Goal: Task Accomplishment & Management: Complete application form

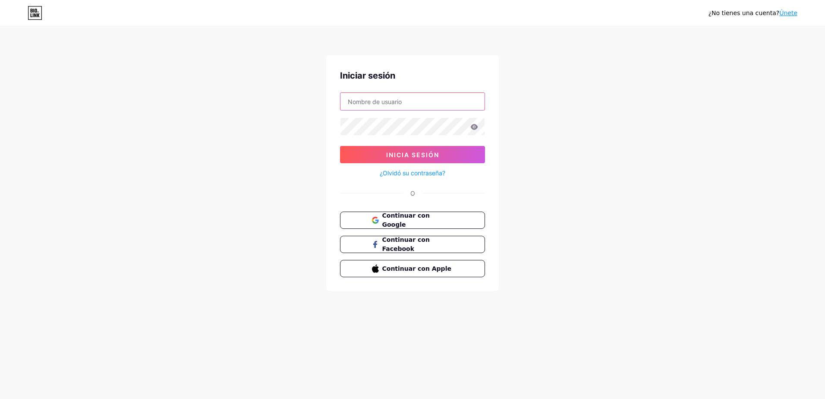
click at [420, 106] on input "text" at bounding box center [412, 101] width 144 height 17
click at [423, 221] on span "Continuar con Google" at bounding box center [417, 220] width 72 height 19
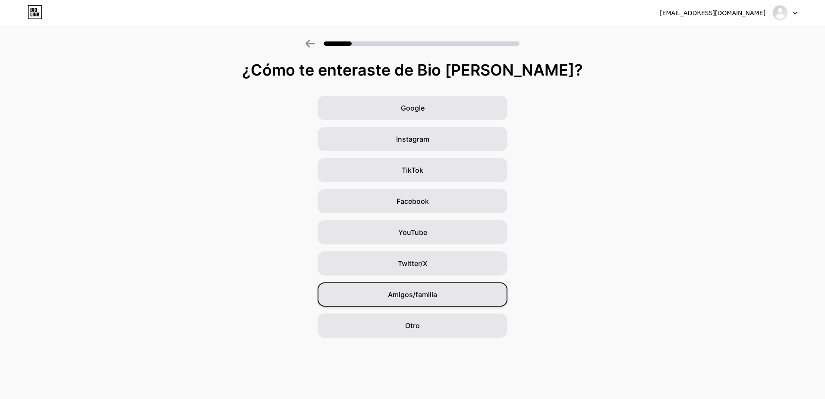
click at [415, 297] on span "Amigos/familia" at bounding box center [412, 294] width 49 height 10
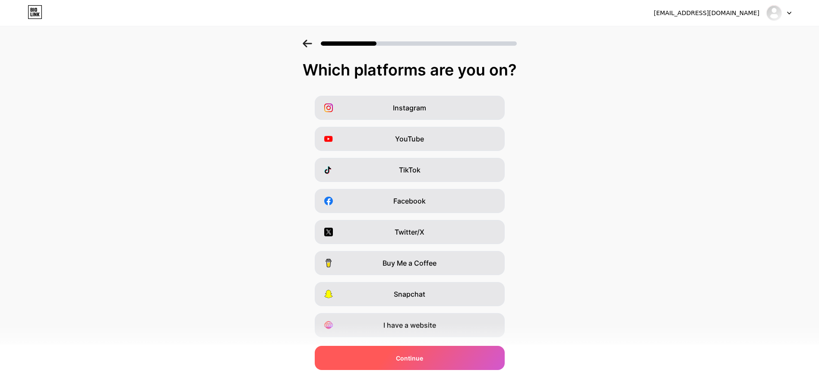
click at [418, 358] on span "Continue" at bounding box center [409, 358] width 27 height 9
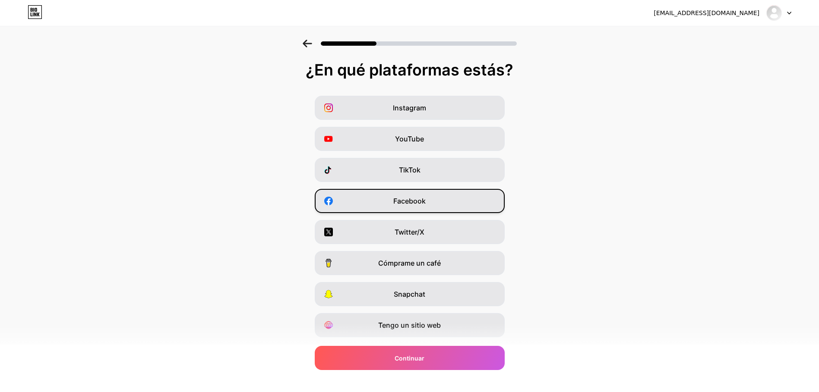
click at [401, 202] on span "Facebook" at bounding box center [409, 201] width 32 height 10
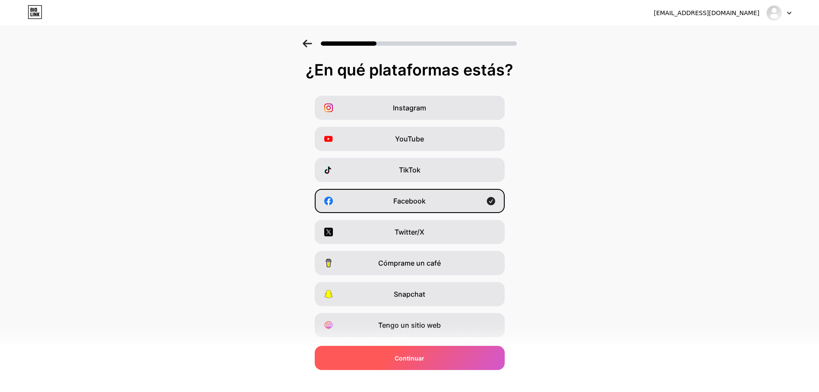
click at [421, 358] on span "Continuar" at bounding box center [409, 358] width 30 height 9
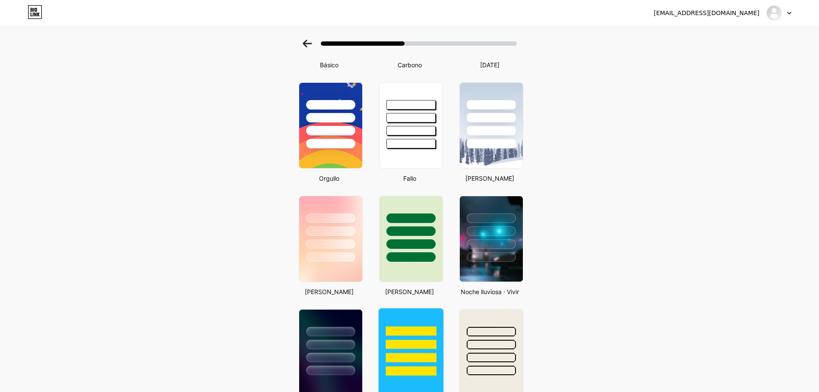
scroll to position [216, 0]
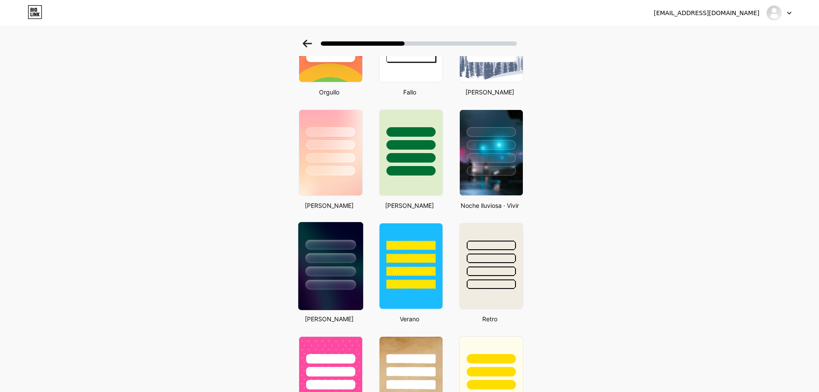
click at [338, 290] on div at bounding box center [330, 285] width 50 height 10
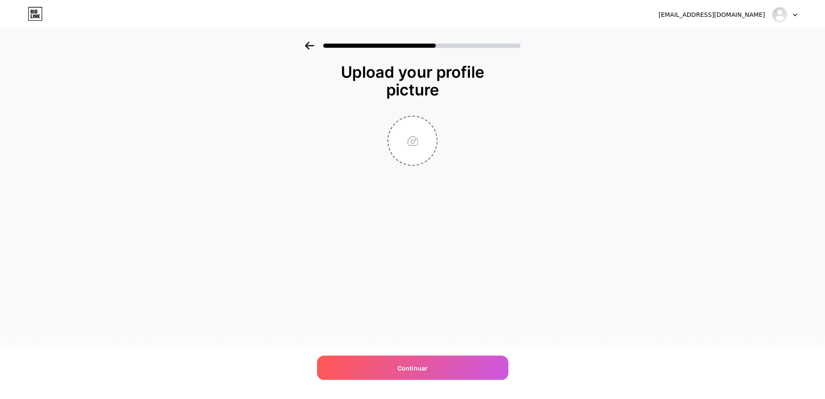
scroll to position [0, 0]
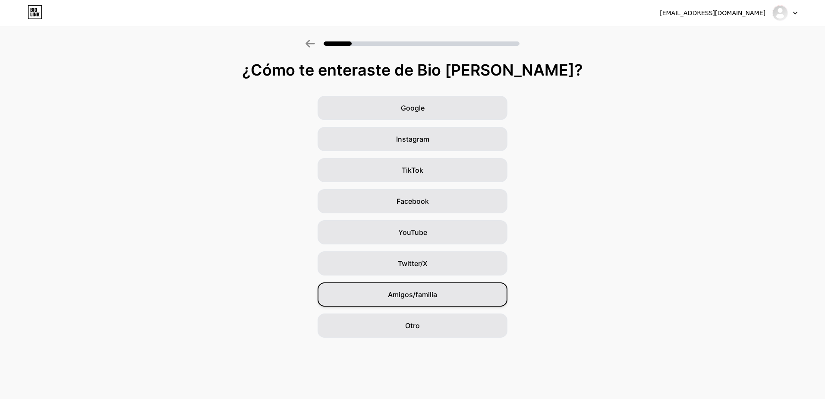
click at [412, 293] on span "Amigos/familia" at bounding box center [412, 294] width 49 height 10
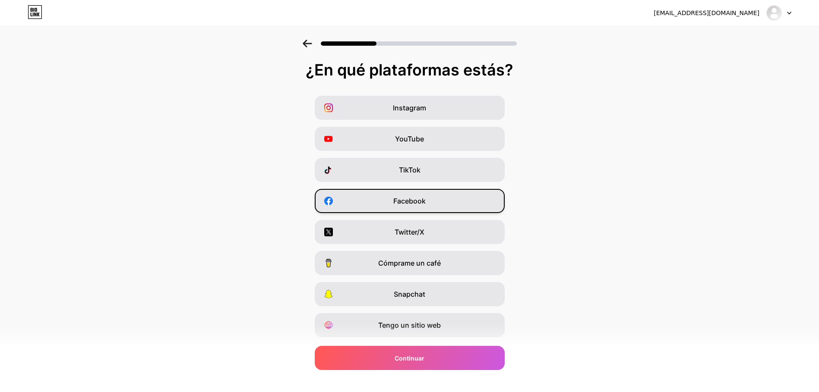
click at [418, 201] on span "Facebook" at bounding box center [409, 201] width 32 height 10
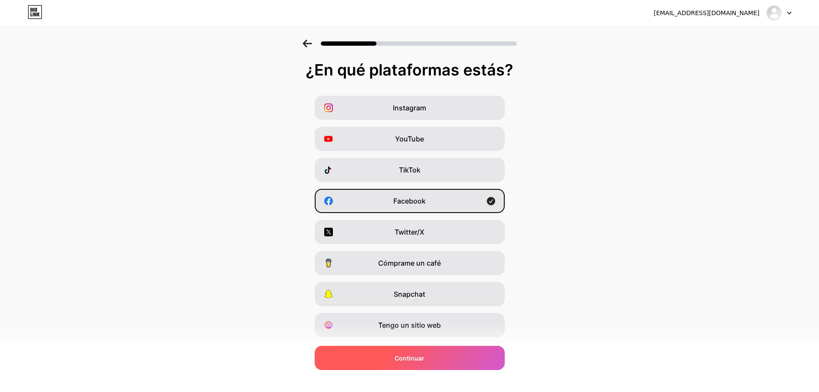
click at [445, 360] on div "Continuar" at bounding box center [410, 358] width 190 height 24
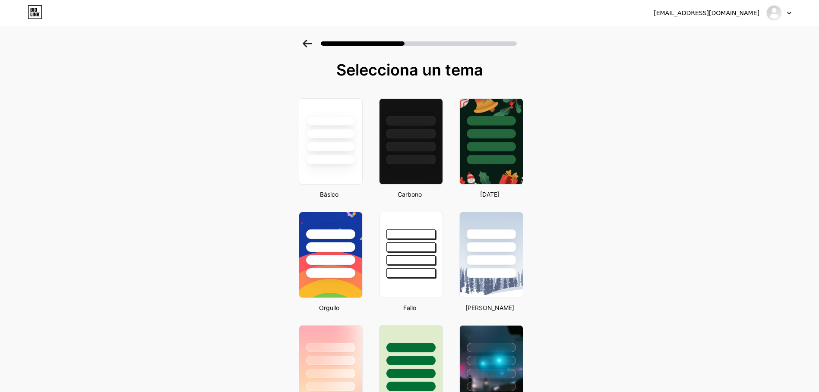
click at [394, 148] on div at bounding box center [410, 146] width 49 height 9
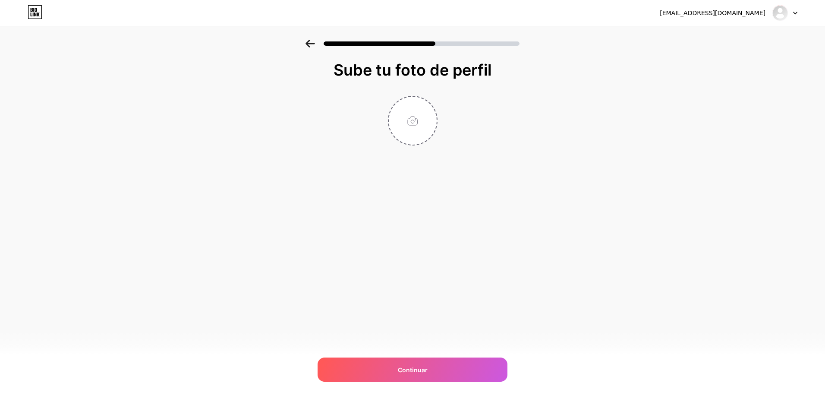
click at [308, 45] on icon at bounding box center [310, 44] width 9 height 8
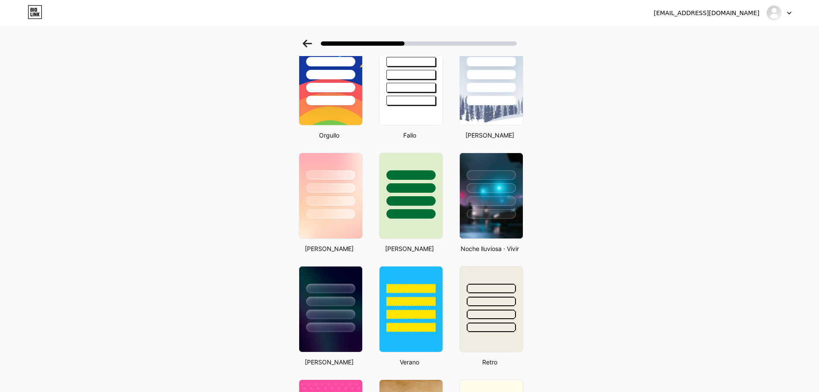
scroll to position [216, 0]
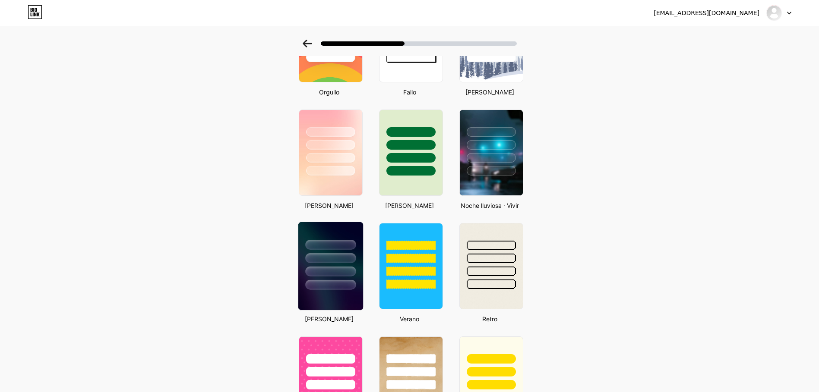
click at [347, 271] on div at bounding box center [330, 272] width 50 height 10
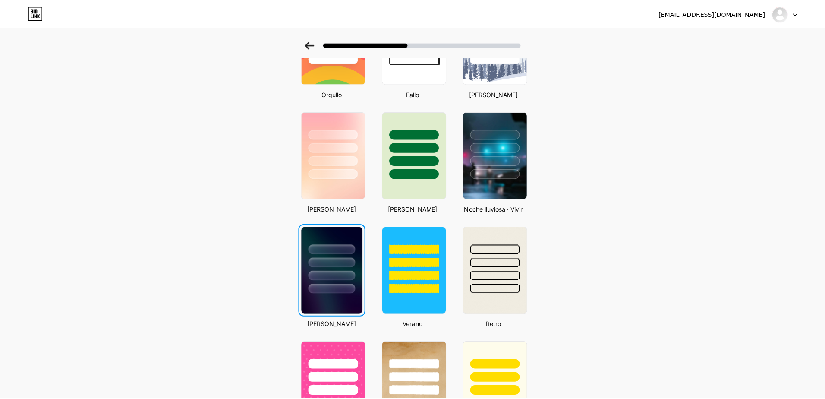
scroll to position [0, 0]
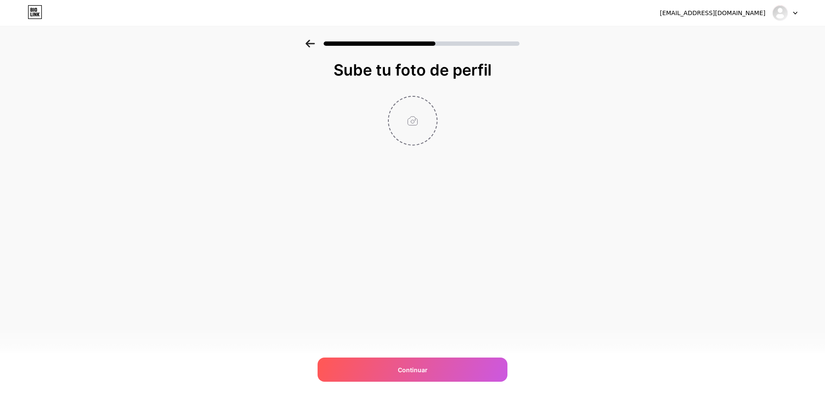
click at [416, 120] on input "file" at bounding box center [413, 121] width 48 height 48
click at [411, 117] on input "file" at bounding box center [413, 121] width 48 height 48
type input "C:\fakepath\freire.png"
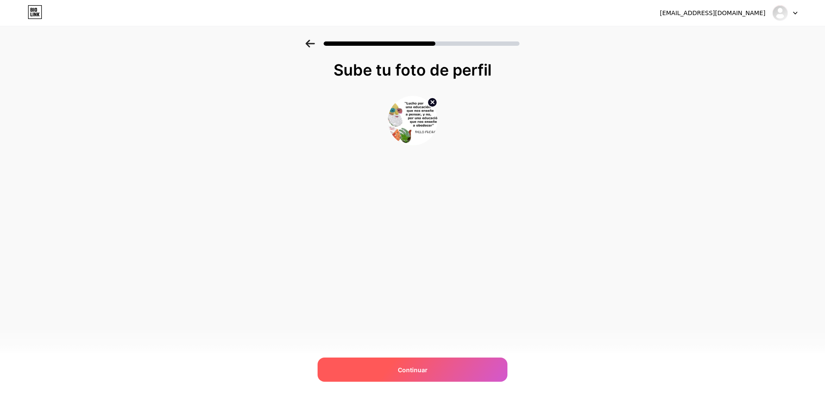
click at [435, 369] on div "Continuar" at bounding box center [413, 369] width 190 height 24
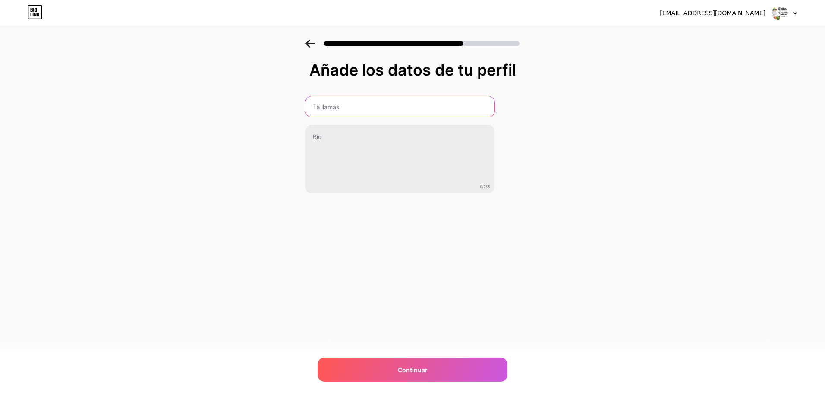
click at [356, 101] on input "text" at bounding box center [400, 106] width 189 height 21
type input "Cintia Pacheco"
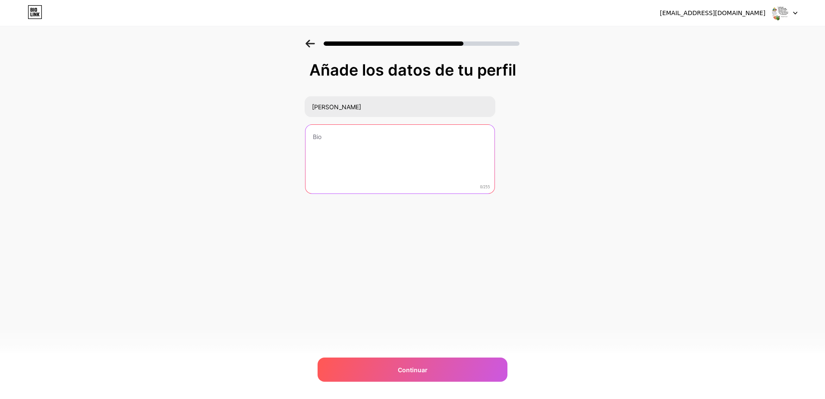
click at [328, 138] on textarea at bounding box center [400, 159] width 189 height 69
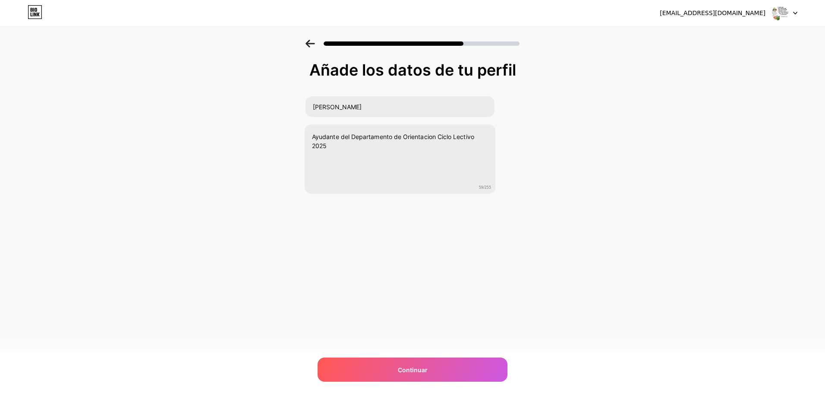
drag, startPoint x: 428, startPoint y: 136, endPoint x: 480, endPoint y: 222, distance: 99.7
click at [489, 242] on div "eapn1.jad@gmail.com Logout Link Copied Añade los datos de tu perfil Cintia Pach…" at bounding box center [412, 199] width 825 height 399
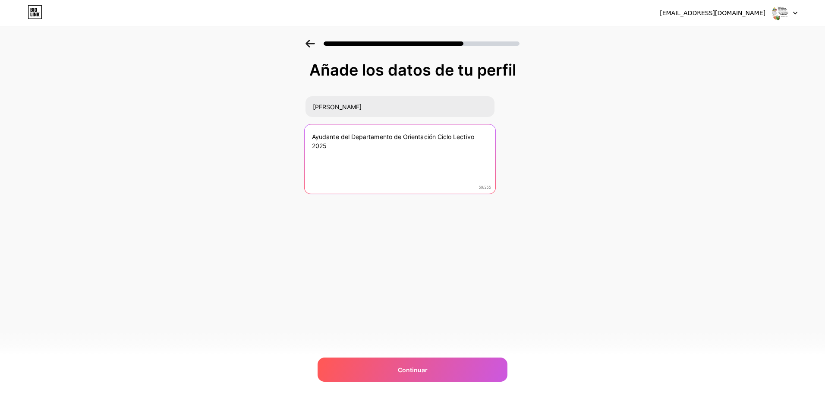
click at [339, 137] on textarea "Ayudante del Departamento de Orientación Ciclo Lectivo 2025" at bounding box center [399, 159] width 191 height 70
click at [422, 150] on textarea "Ayudante del Departamento de Orientación Ciclo Lectivo 2025" at bounding box center [399, 159] width 191 height 70
click at [340, 144] on textarea "Ayudante del Departamento de Orientación. Ciclo Lectivo 2025" at bounding box center [399, 159] width 191 height 70
click at [331, 145] on textarea "Ayudante del Departamento de Orientación. Ciclo Lectivo 2025. EAP N° 1" at bounding box center [399, 159] width 191 height 70
type textarea "Ayudante del Departamento de Orientación. Ciclo Lectivo 2025. E.A.P N° 1"
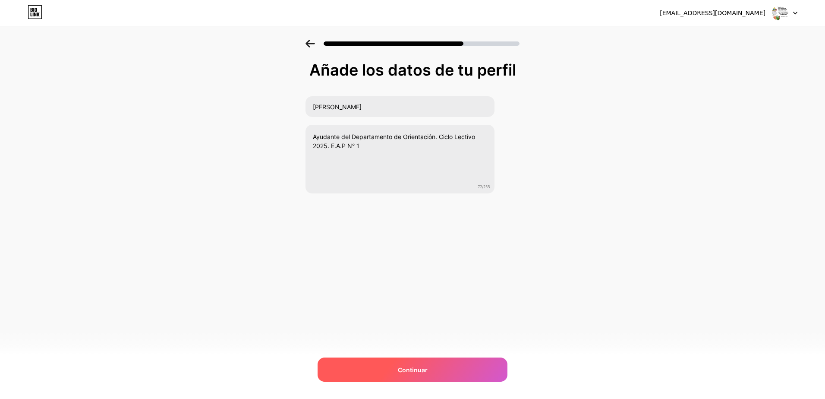
click at [425, 369] on span "Continuar" at bounding box center [413, 369] width 30 height 9
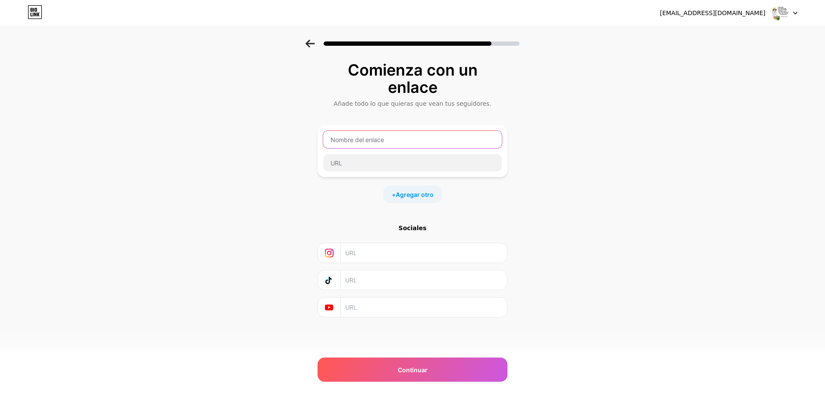
click at [348, 140] on input "text" at bounding box center [412, 139] width 179 height 17
click at [342, 162] on input "text" at bounding box center [412, 162] width 179 height 17
paste input "https://padlet.com/eapn1jad/normativa-vigente-y8vcxp4v7bh1puni"
type input "https://padlet.com/eapn1jad/normativa-vigente-y8vcxp4v7bh1puni"
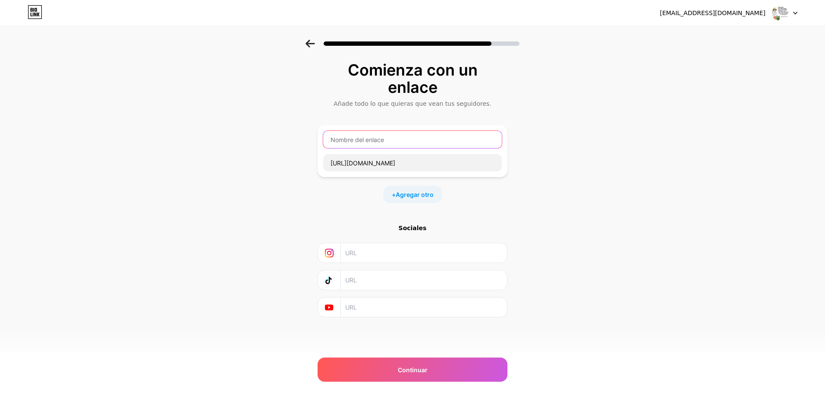
click at [362, 142] on input "text" at bounding box center [412, 139] width 179 height 17
type input "Normativa Vigente"
click at [416, 190] on span "Agregar otro" at bounding box center [415, 194] width 38 height 9
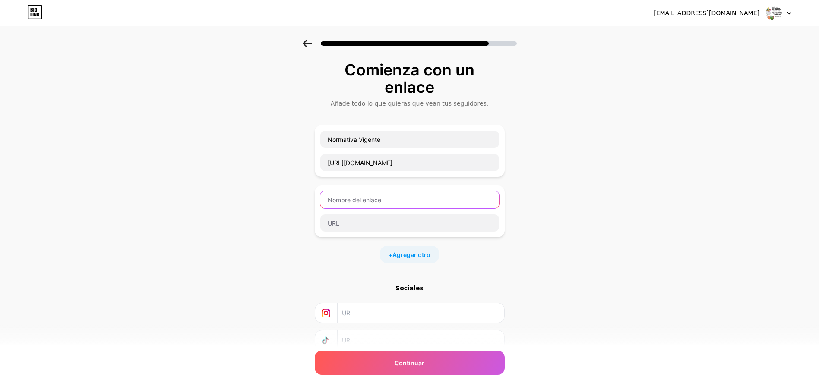
click at [381, 203] on input "text" at bounding box center [409, 199] width 179 height 17
click at [366, 201] on input "text" at bounding box center [409, 199] width 179 height 17
click at [354, 224] on input "text" at bounding box center [409, 222] width 179 height 17
paste input "https://padlet.com/eapn1jad/recursos-para-el-abordaje-en-aula-3lhw2gzmmk8tuody"
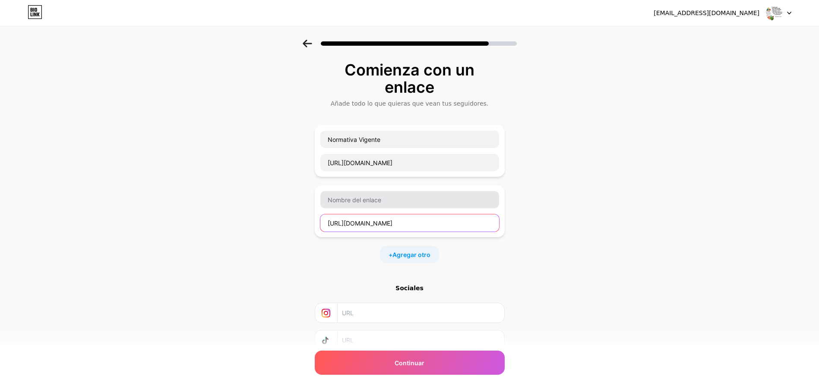
type input "https://padlet.com/eapn1jad/recursos-para-el-abordaje-en-aula-3lhw2gzmmk8tuody"
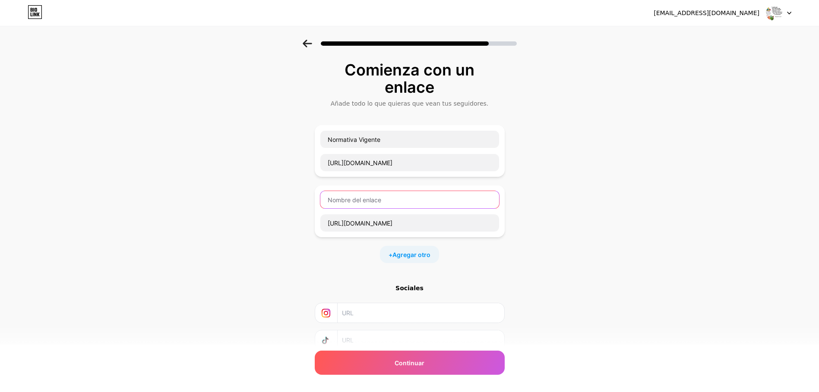
click at [346, 198] on input "text" at bounding box center [409, 199] width 179 height 17
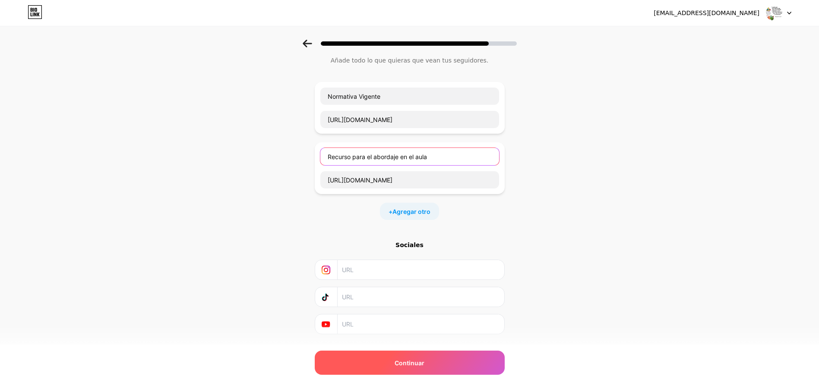
type input "Recurso para el abordaje en el aula"
click at [431, 362] on div "Continuar" at bounding box center [410, 363] width 190 height 24
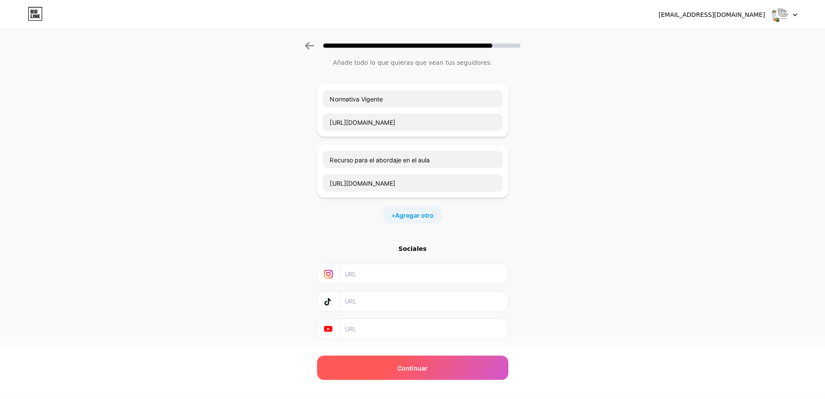
scroll to position [0, 0]
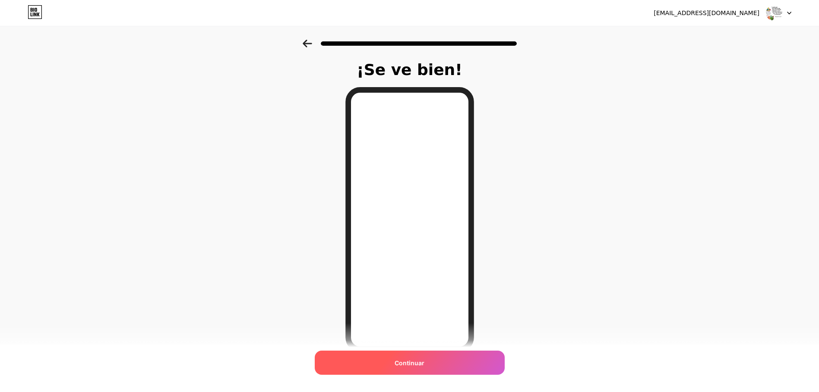
click at [424, 361] on span "Continuar" at bounding box center [409, 363] width 30 height 9
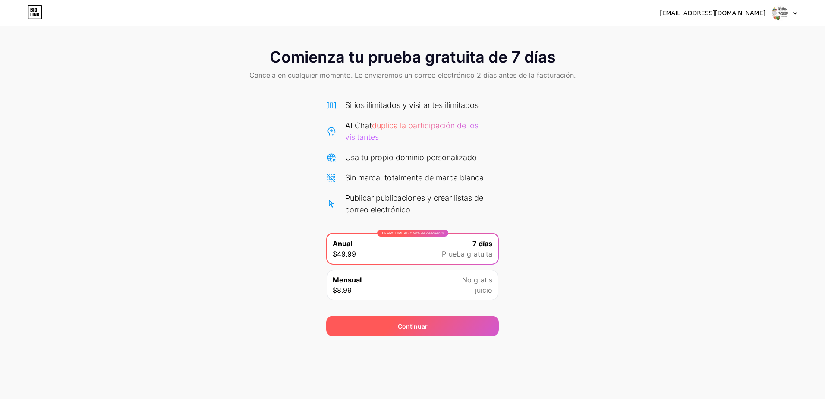
click at [435, 326] on div "Continuar" at bounding box center [412, 325] width 173 height 21
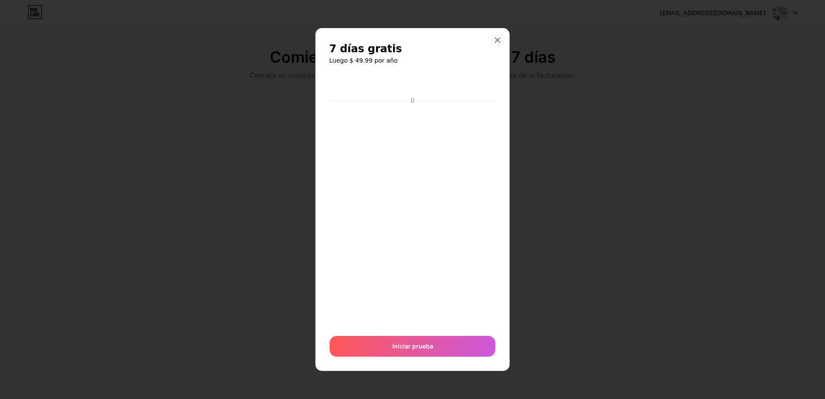
click at [497, 35] on div at bounding box center [498, 40] width 16 height 16
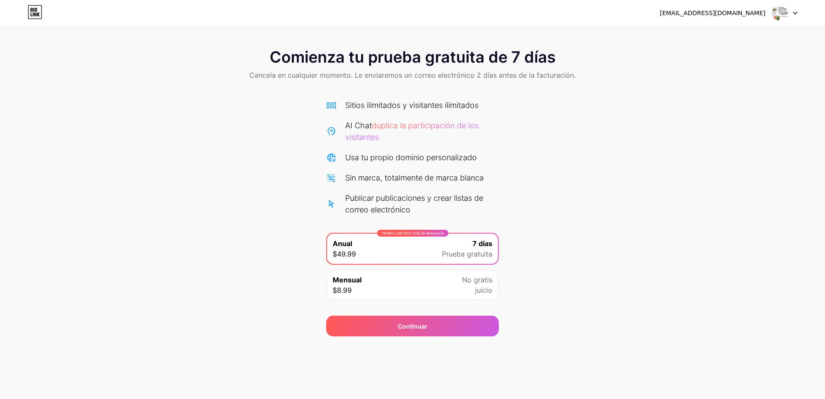
click at [778, 13] on img at bounding box center [780, 13] width 16 height 16
drag, startPoint x: 782, startPoint y: 137, endPoint x: 781, endPoint y: 126, distance: 10.4
click at [782, 134] on div "Comienza tu prueba gratuita de 7 días Cancela en cualquier momento. Le enviarem…" at bounding box center [412, 188] width 825 height 296
click at [778, 12] on img at bounding box center [780, 13] width 16 height 16
click at [736, 8] on div "eapn1.jad@gmail.com" at bounding box center [729, 13] width 138 height 16
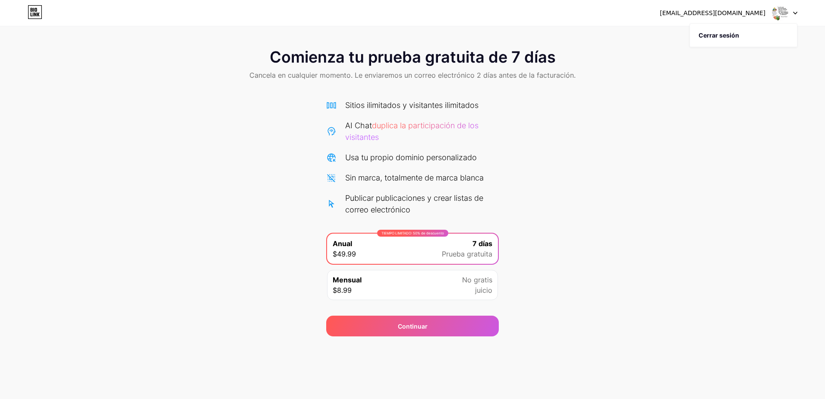
click at [669, 200] on div "Comienza tu prueba gratuita de 7 días Cancela en cualquier momento. Le enviarem…" at bounding box center [412, 188] width 825 height 296
click at [39, 11] on icon at bounding box center [35, 12] width 15 height 14
click at [781, 13] on img at bounding box center [780, 13] width 16 height 16
click at [771, 109] on div "Comienza tu prueba gratuita de 7 días Cancela en cualquier momento. Le enviarem…" at bounding box center [412, 188] width 825 height 296
click at [558, 327] on div "Comienza tu prueba gratuita de 7 días Cancela en cualquier momento. Le enviarem…" at bounding box center [412, 188] width 825 height 296
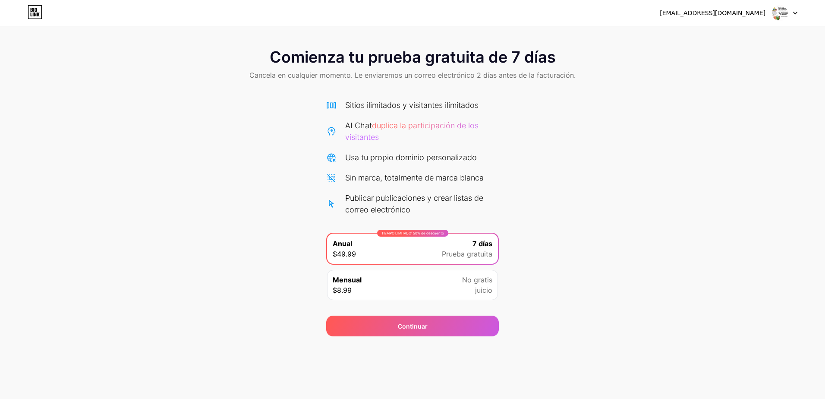
click at [475, 103] on div "Sitios ilimitados y visitantes ilimitados" at bounding box center [411, 105] width 133 height 12
click at [381, 162] on div "Usa tu propio dominio personalizado" at bounding box center [411, 157] width 132 height 12
click at [782, 12] on img at bounding box center [780, 13] width 16 height 16
click at [795, 11] on div at bounding box center [784, 13] width 25 height 16
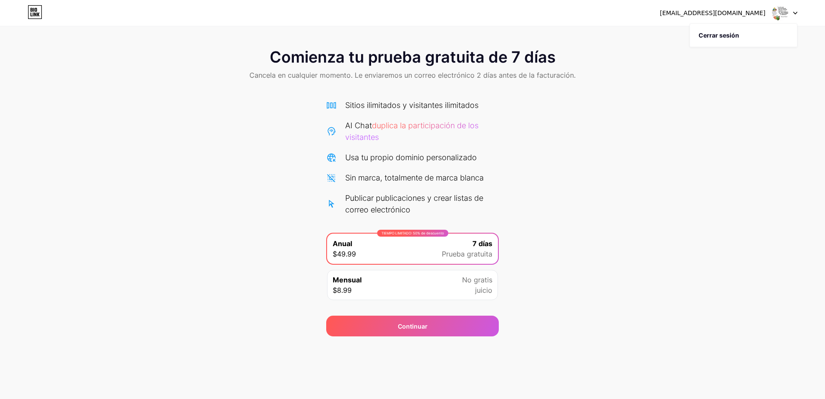
click at [795, 11] on div at bounding box center [784, 13] width 25 height 16
click at [718, 4] on div "eapn1.jad@gmail.com Cerrar sesión" at bounding box center [412, 13] width 825 height 26
click at [720, 14] on div "eapn1.jad@gmail.com" at bounding box center [713, 13] width 106 height 9
click at [655, 155] on div "Comienza tu prueba gratuita de 7 días Cancela en cualquier momento. Le enviarem…" at bounding box center [412, 188] width 825 height 296
click at [33, 13] on icon at bounding box center [33, 15] width 1 height 4
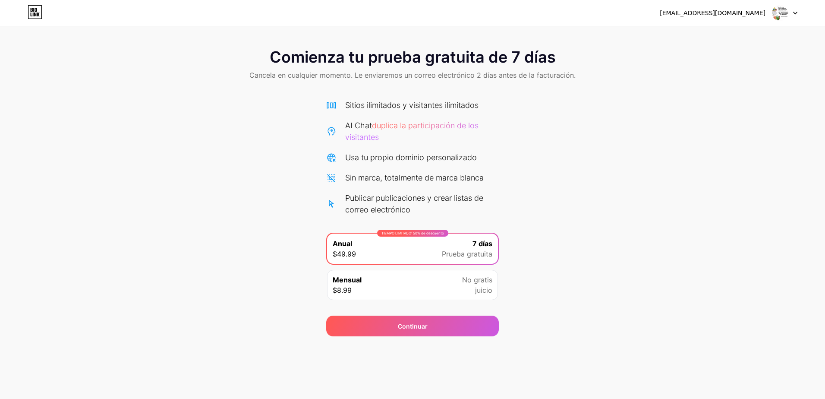
click at [358, 204] on div "Publicar publicaciones y crear listas de correo electrónico" at bounding box center [422, 203] width 154 height 23
click at [359, 290] on div "Mensual $8.99" at bounding box center [347, 284] width 29 height 21
click at [346, 241] on span "Anual" at bounding box center [342, 243] width 19 height 10
